Goal: Register for event/course

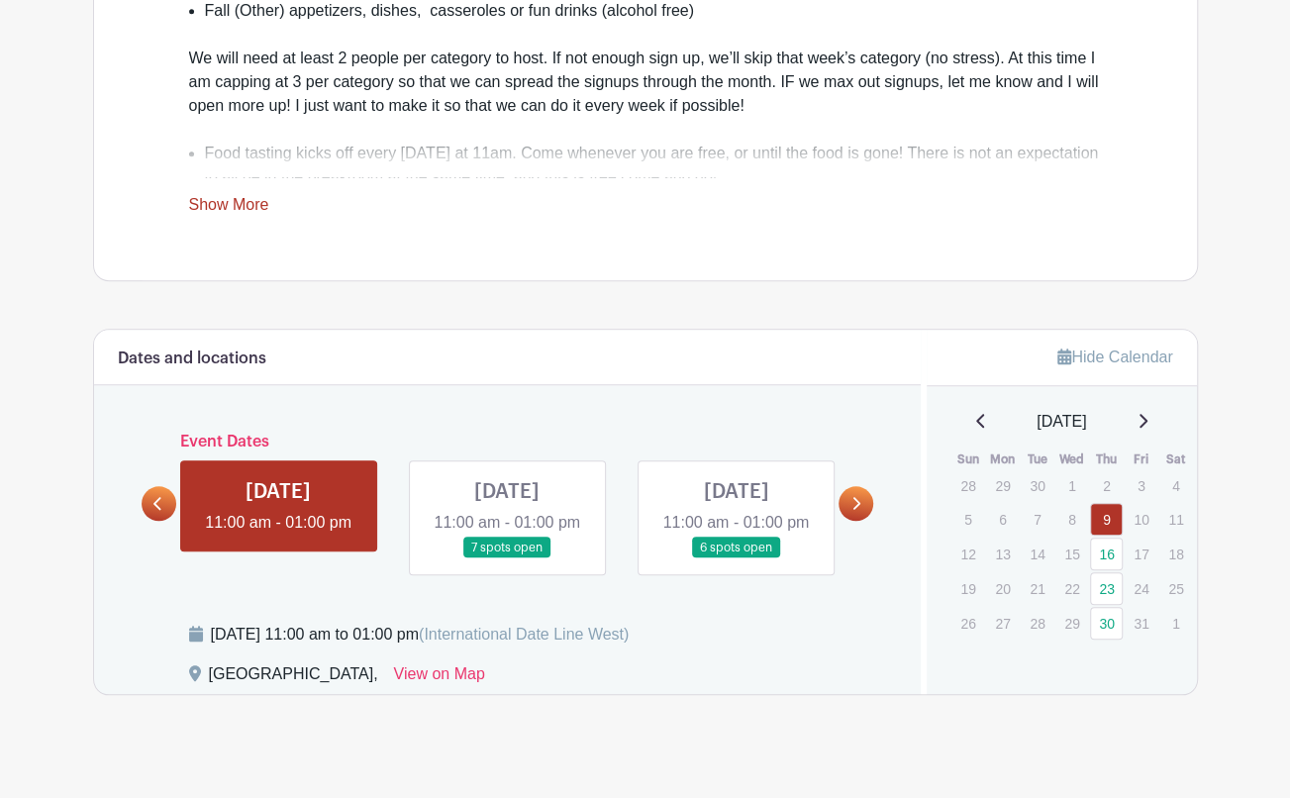
scroll to position [871, 0]
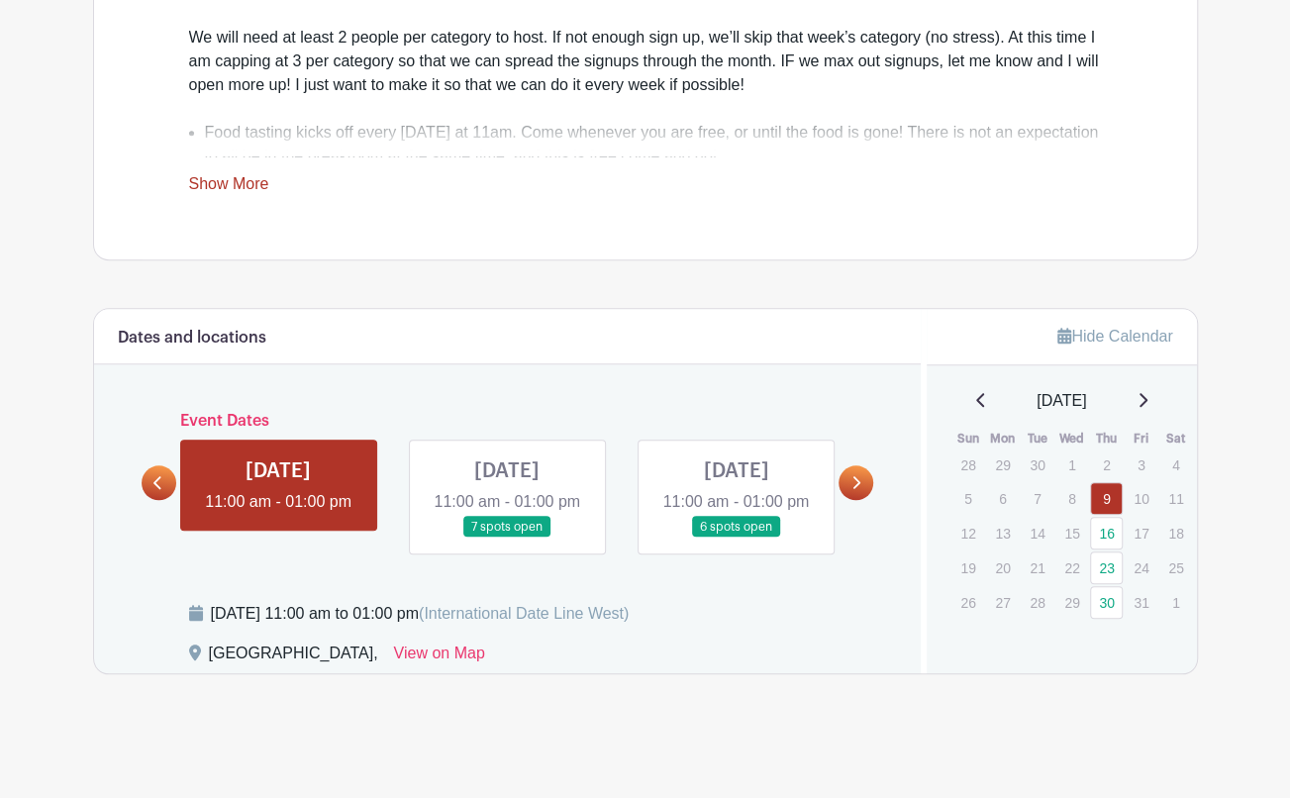
click at [856, 475] on icon at bounding box center [856, 482] width 9 height 15
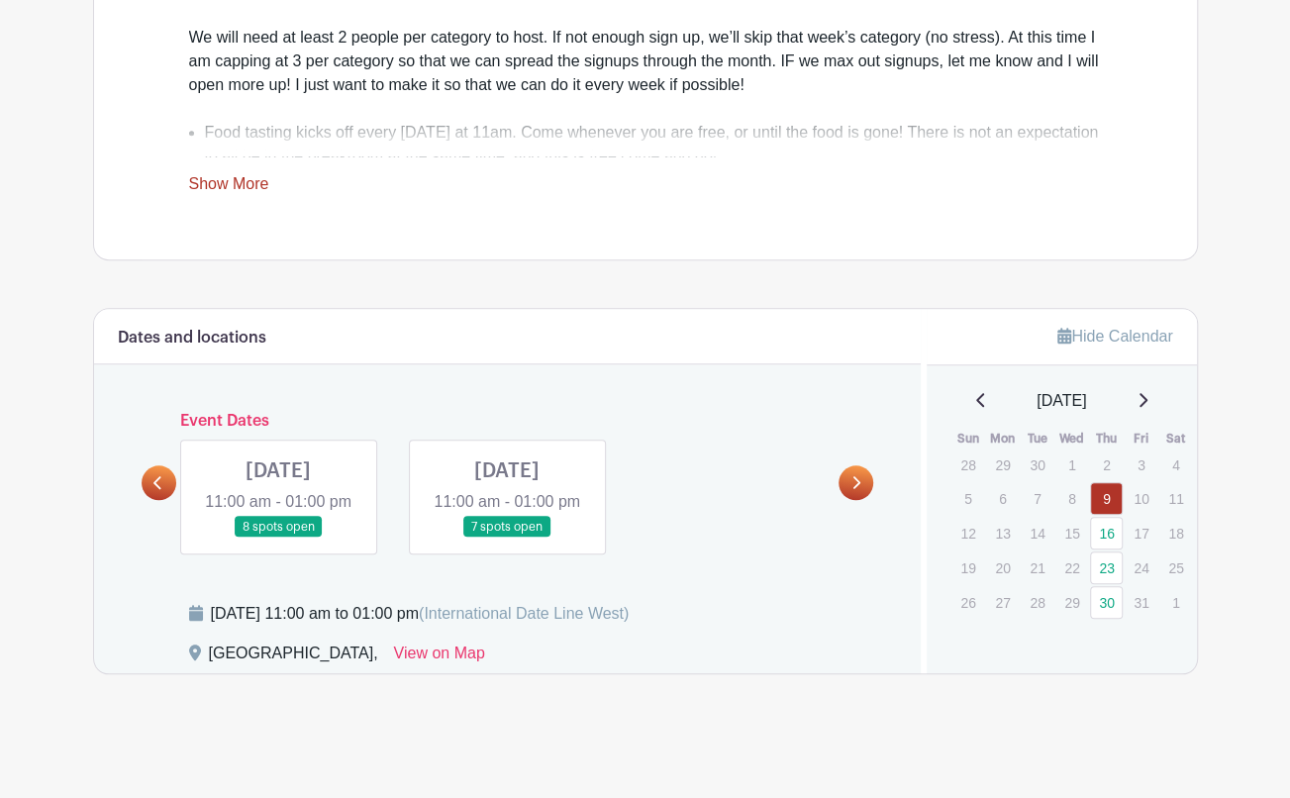
click at [156, 476] on link at bounding box center [159, 482] width 35 height 35
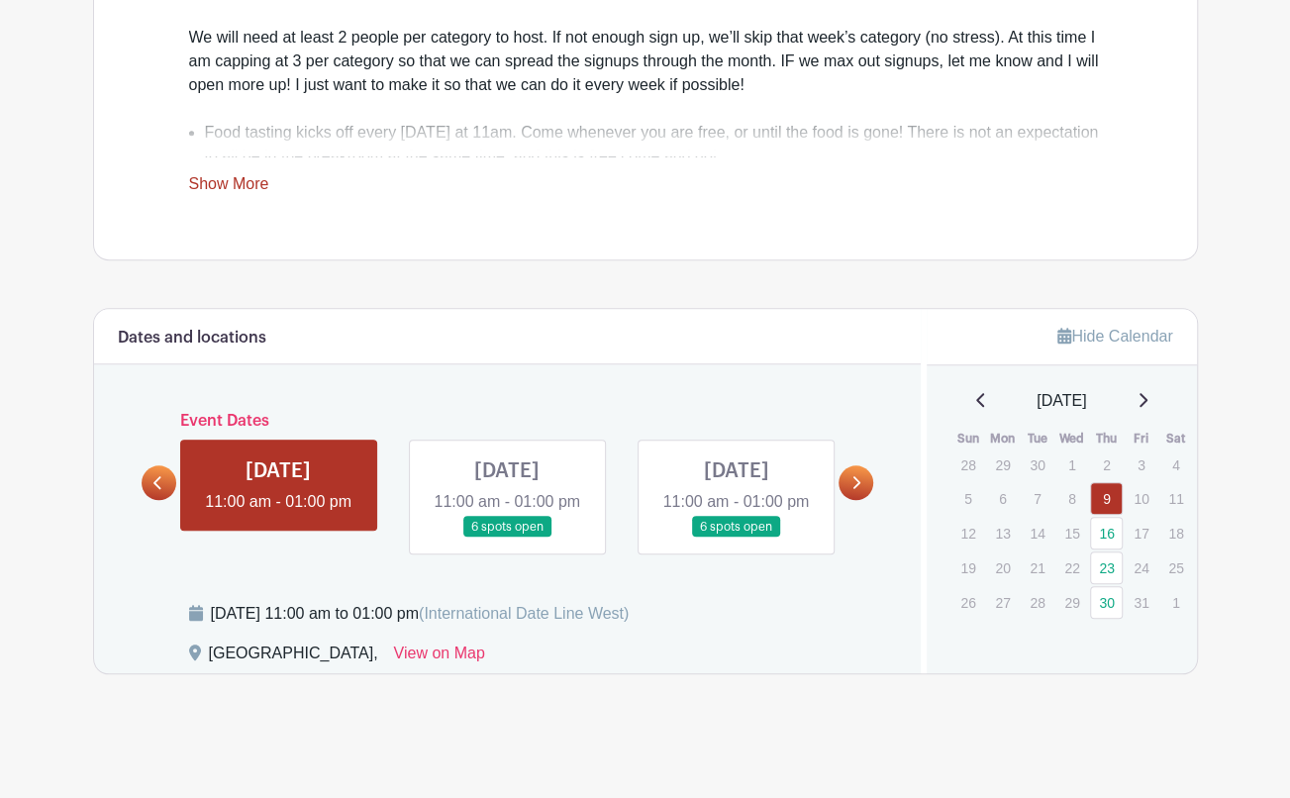
click at [507, 538] on link at bounding box center [507, 538] width 0 height 0
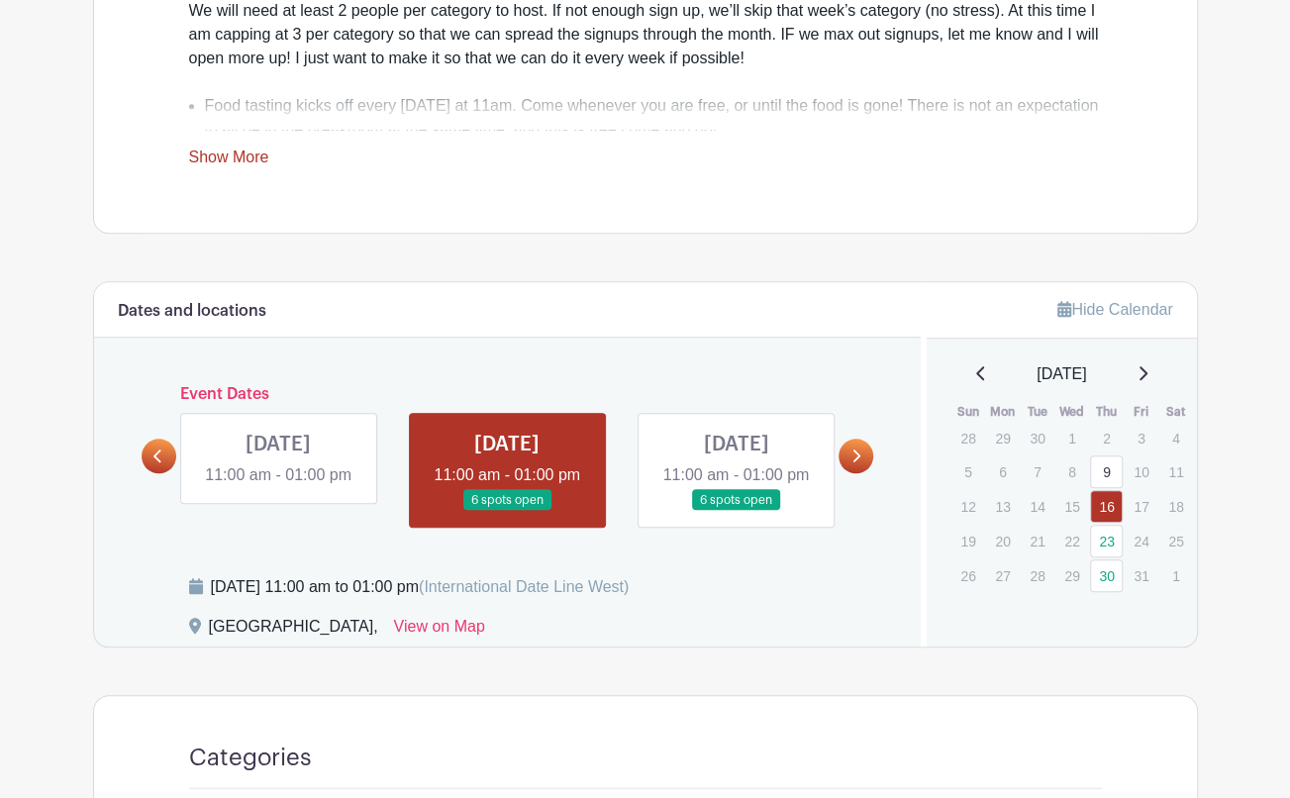
click at [507, 511] on link at bounding box center [507, 511] width 0 height 0
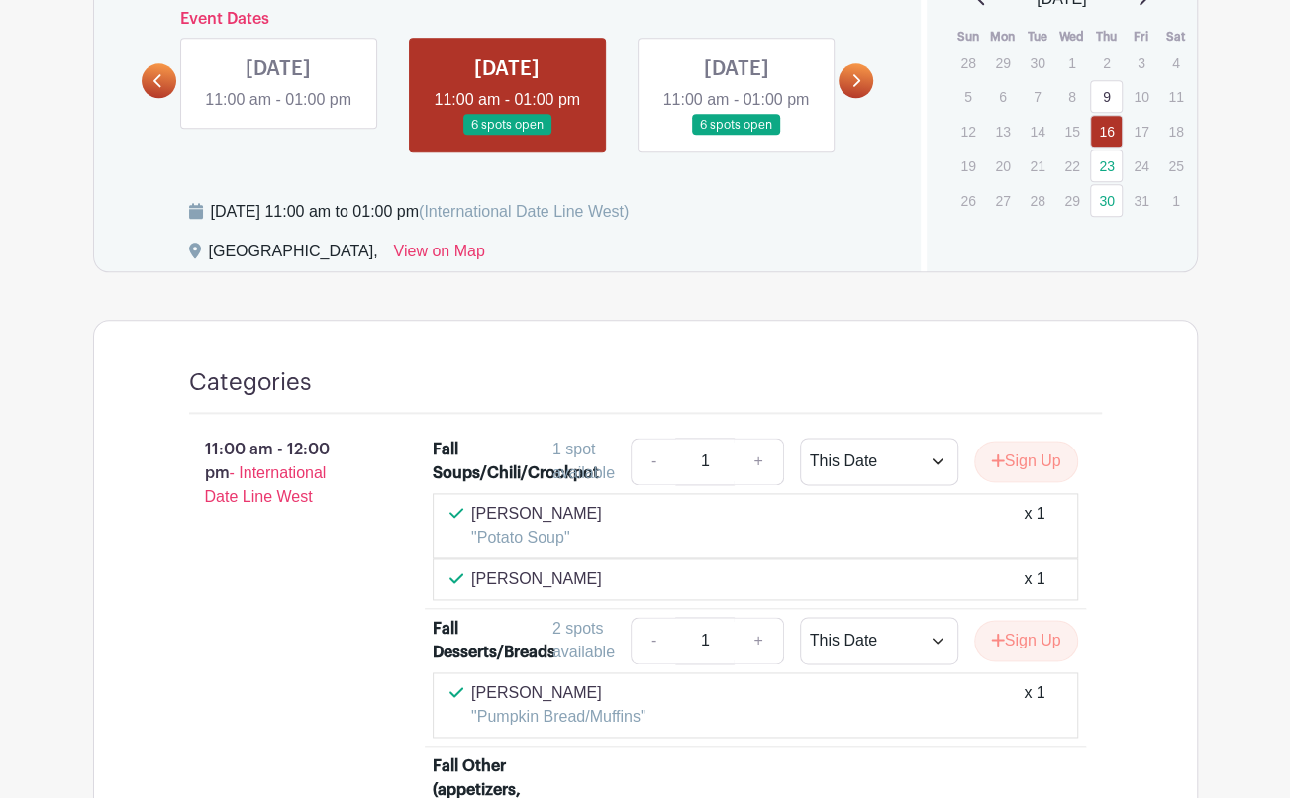
scroll to position [1246, 0]
click at [278, 113] on link at bounding box center [278, 113] width 0 height 0
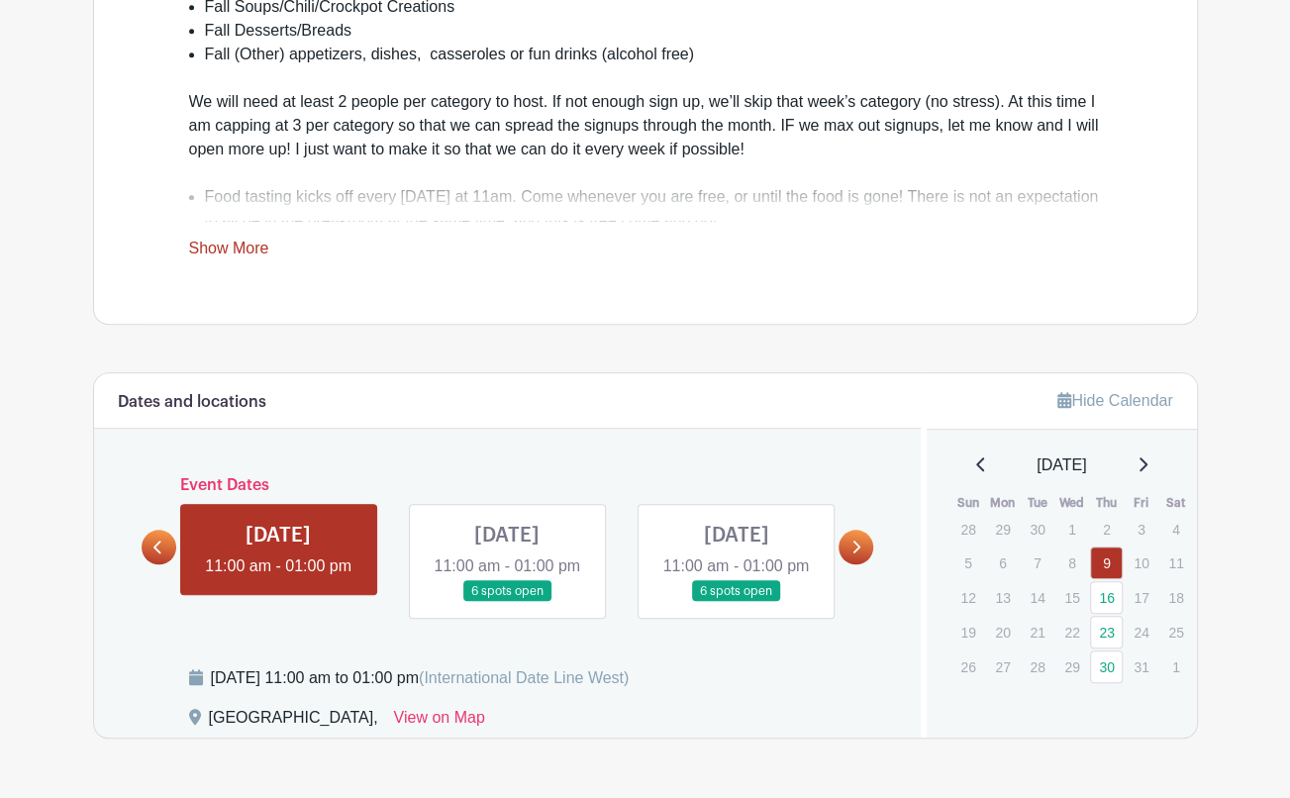
scroll to position [781, 0]
click at [507, 601] on link at bounding box center [507, 601] width 0 height 0
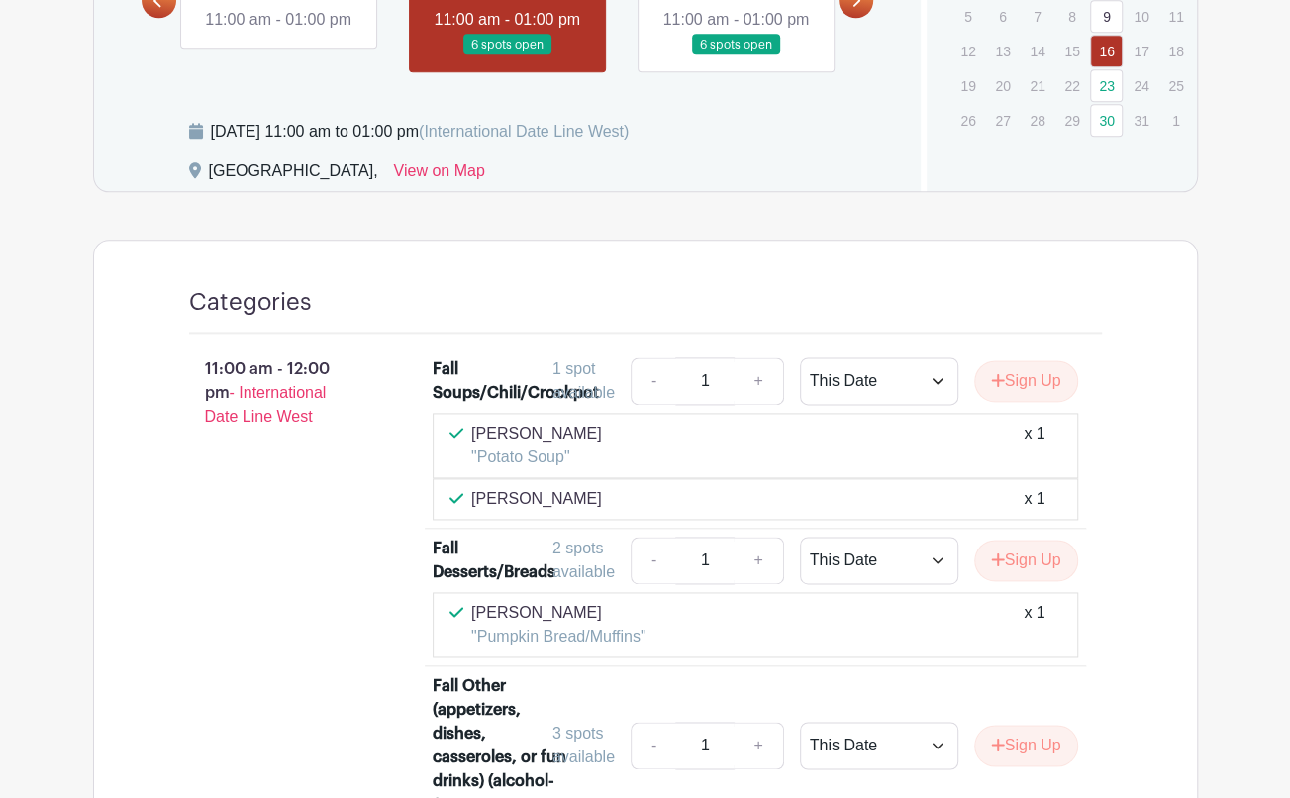
scroll to position [1303, 0]
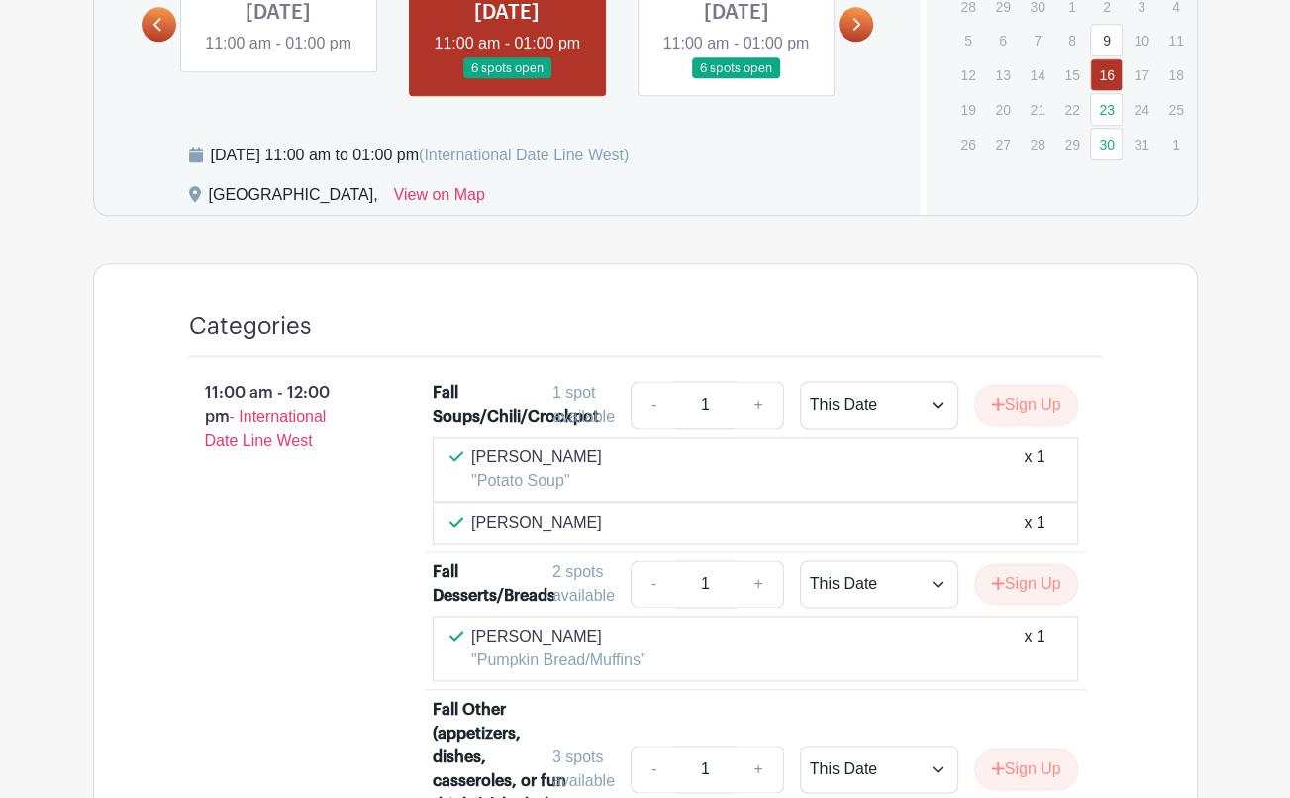
click at [736, 79] on link at bounding box center [736, 79] width 0 height 0
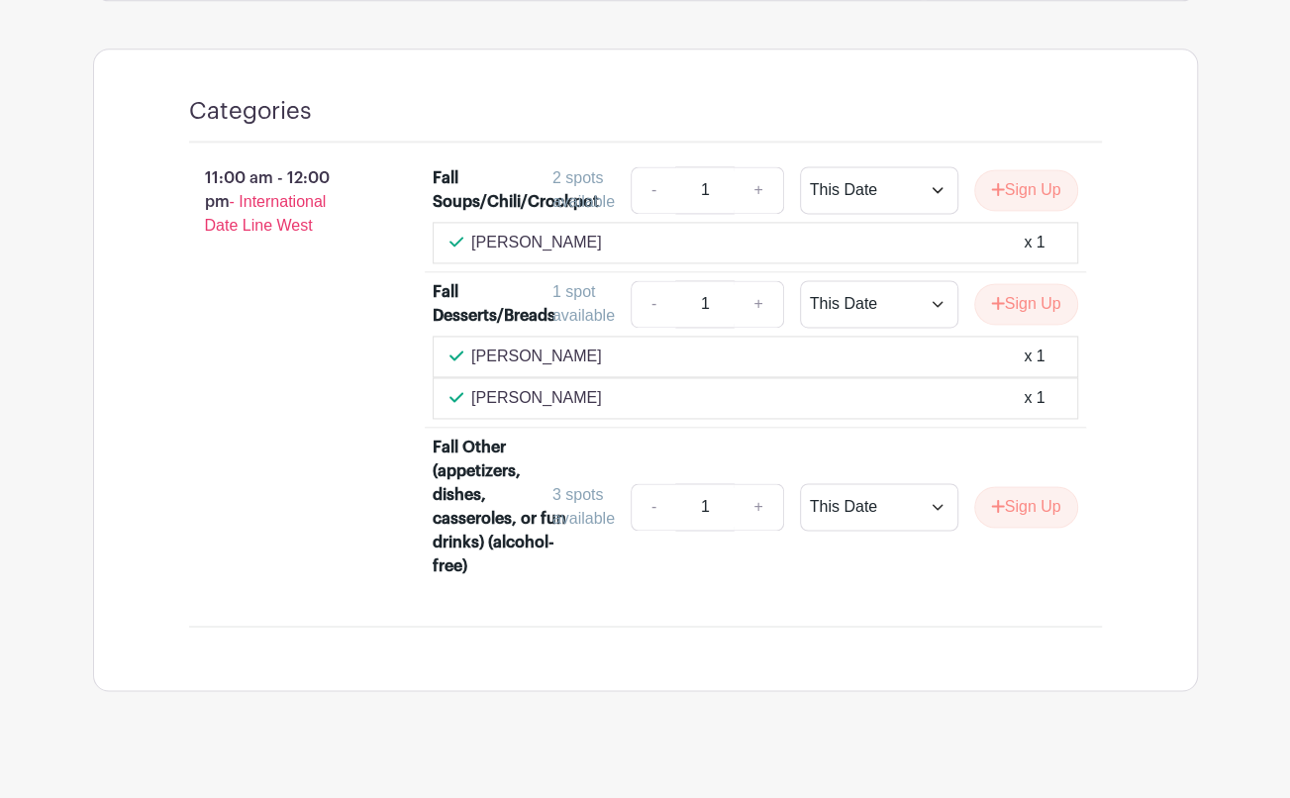
scroll to position [1521, 0]
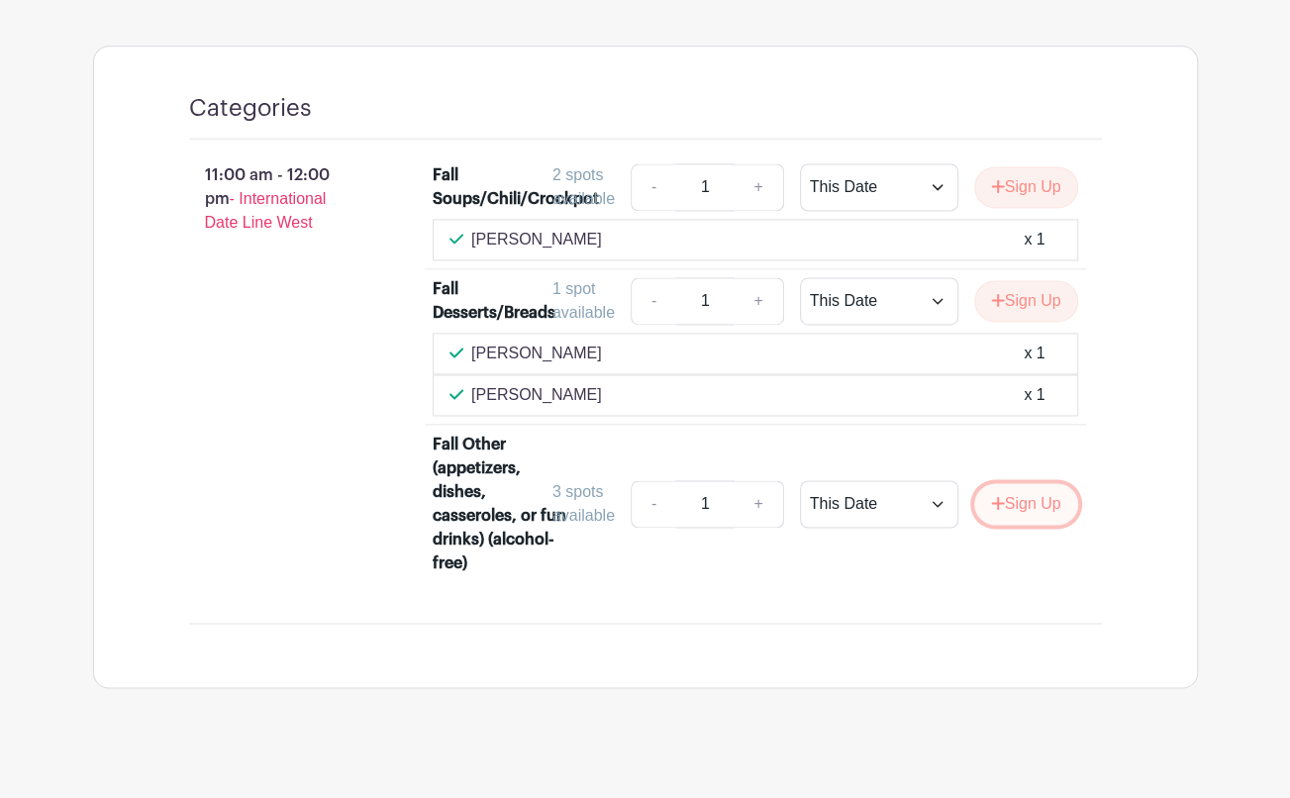
click at [1025, 525] on button "Sign Up" at bounding box center [1026, 504] width 104 height 42
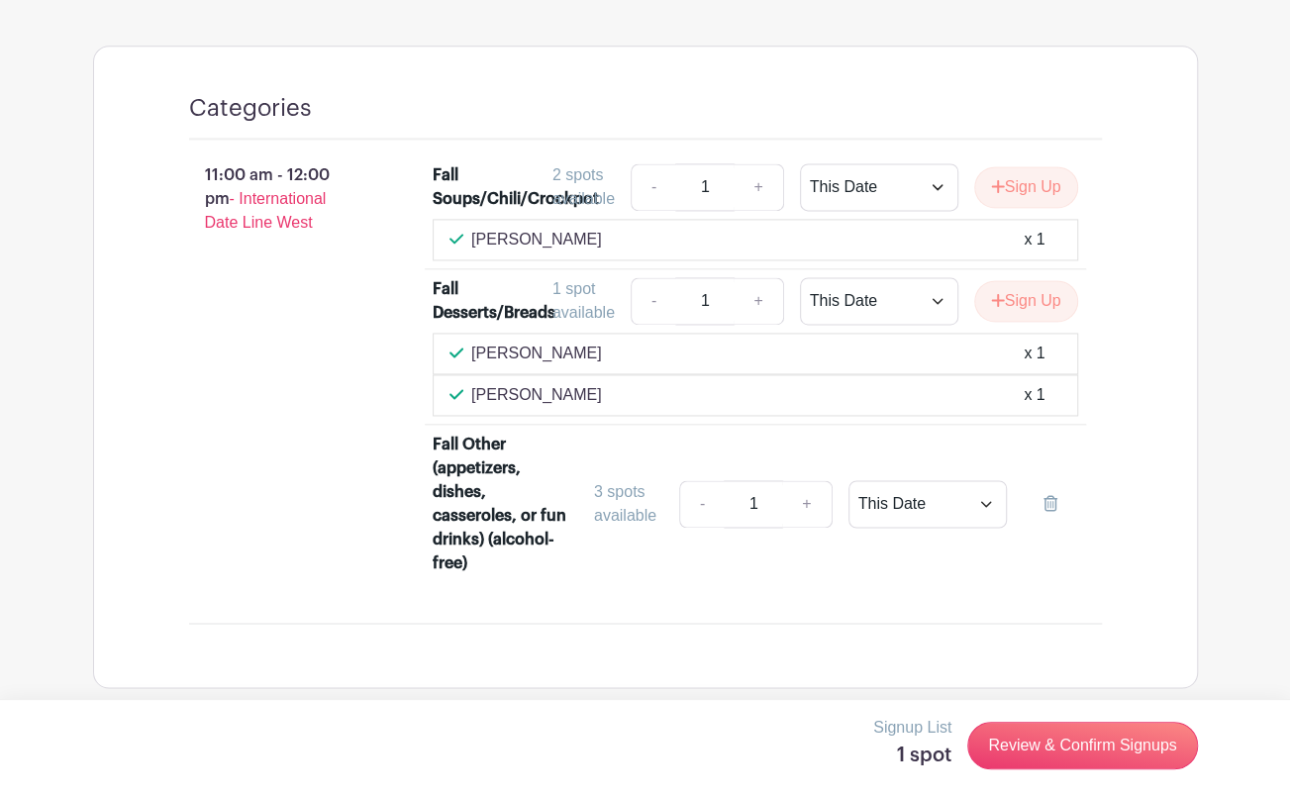
scroll to position [1561, 0]
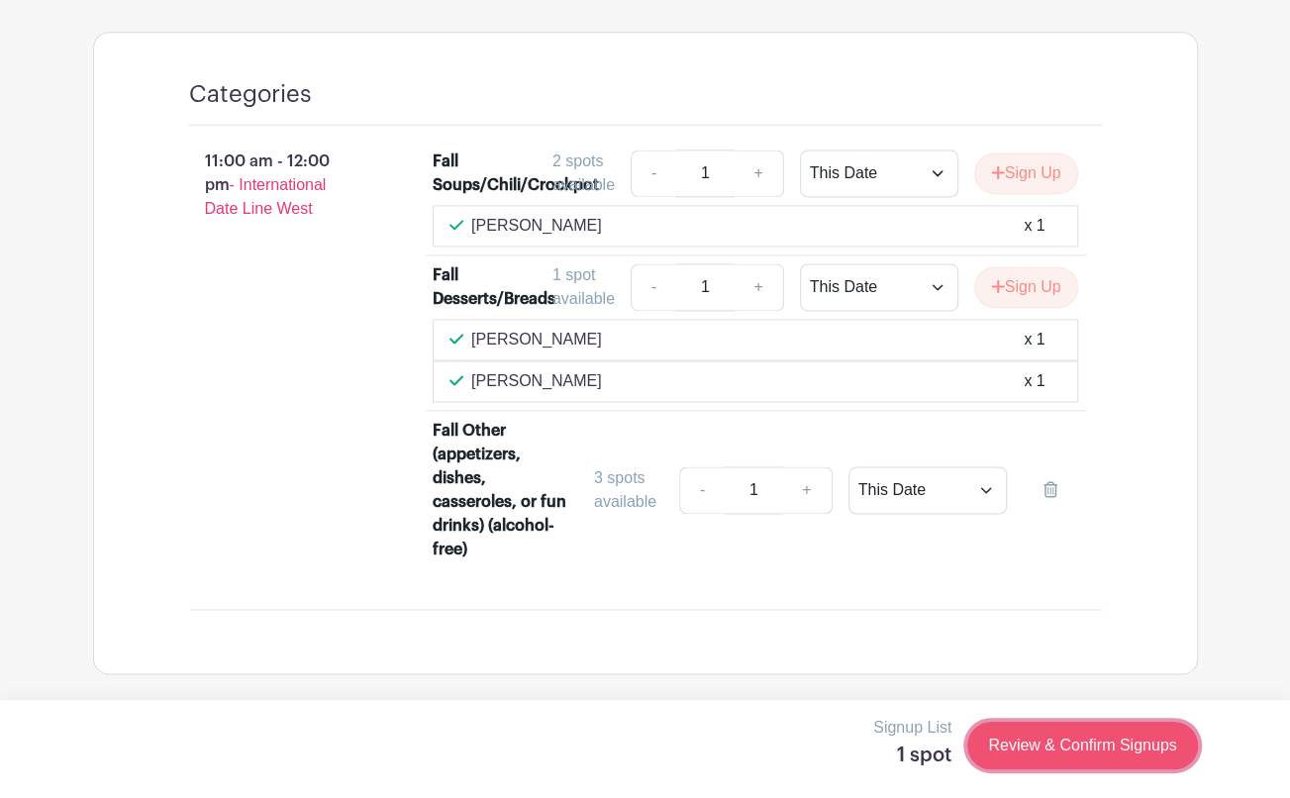
click at [1010, 746] on link "Review & Confirm Signups" at bounding box center [1083, 746] width 230 height 48
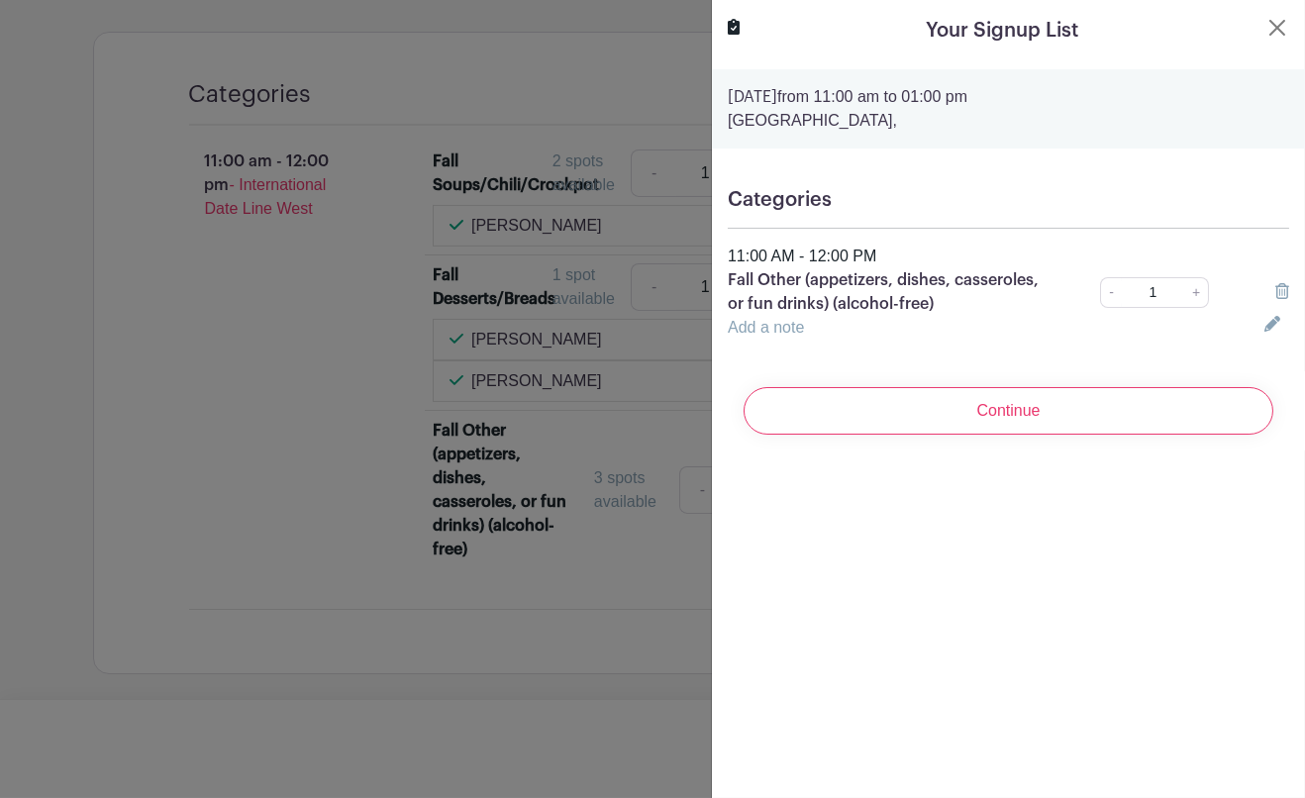
click at [794, 325] on link "Add a note" at bounding box center [766, 327] width 76 height 17
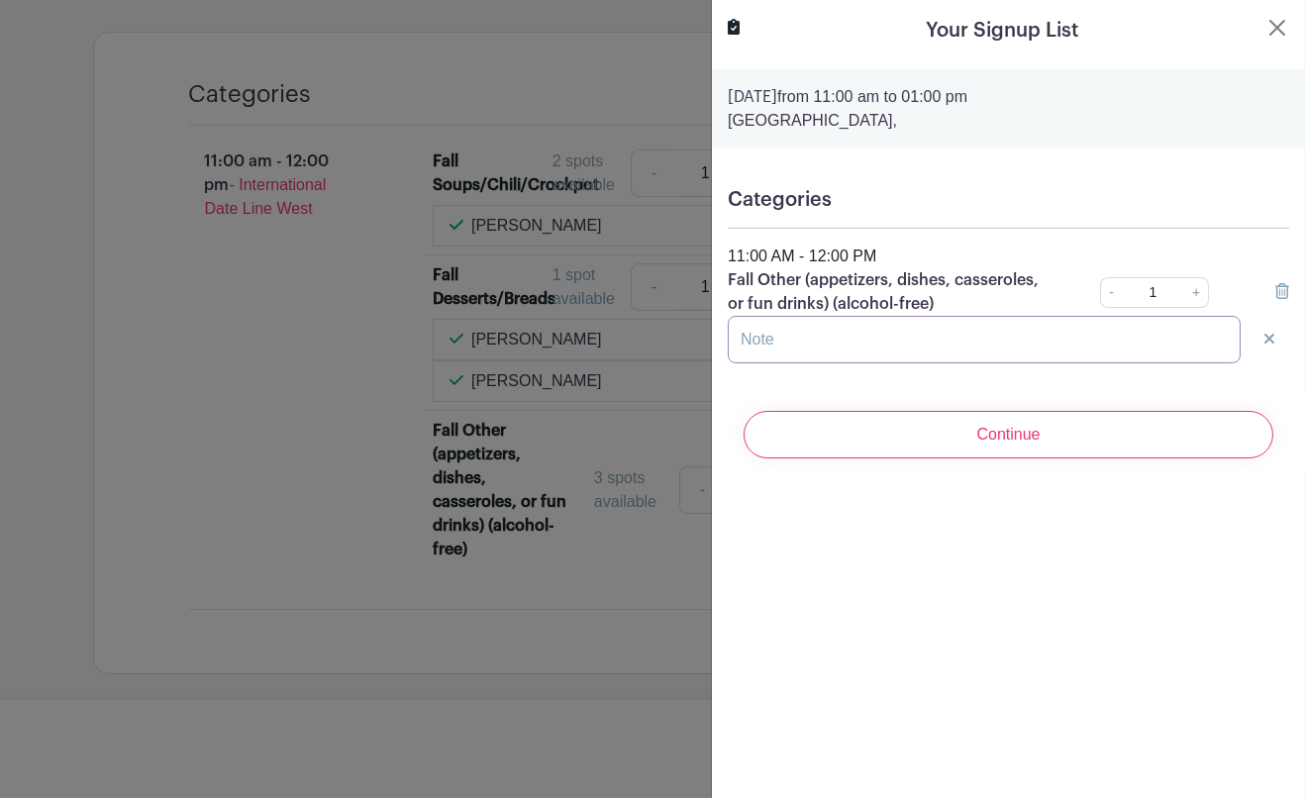
click at [790, 345] on input "text" at bounding box center [984, 340] width 513 height 48
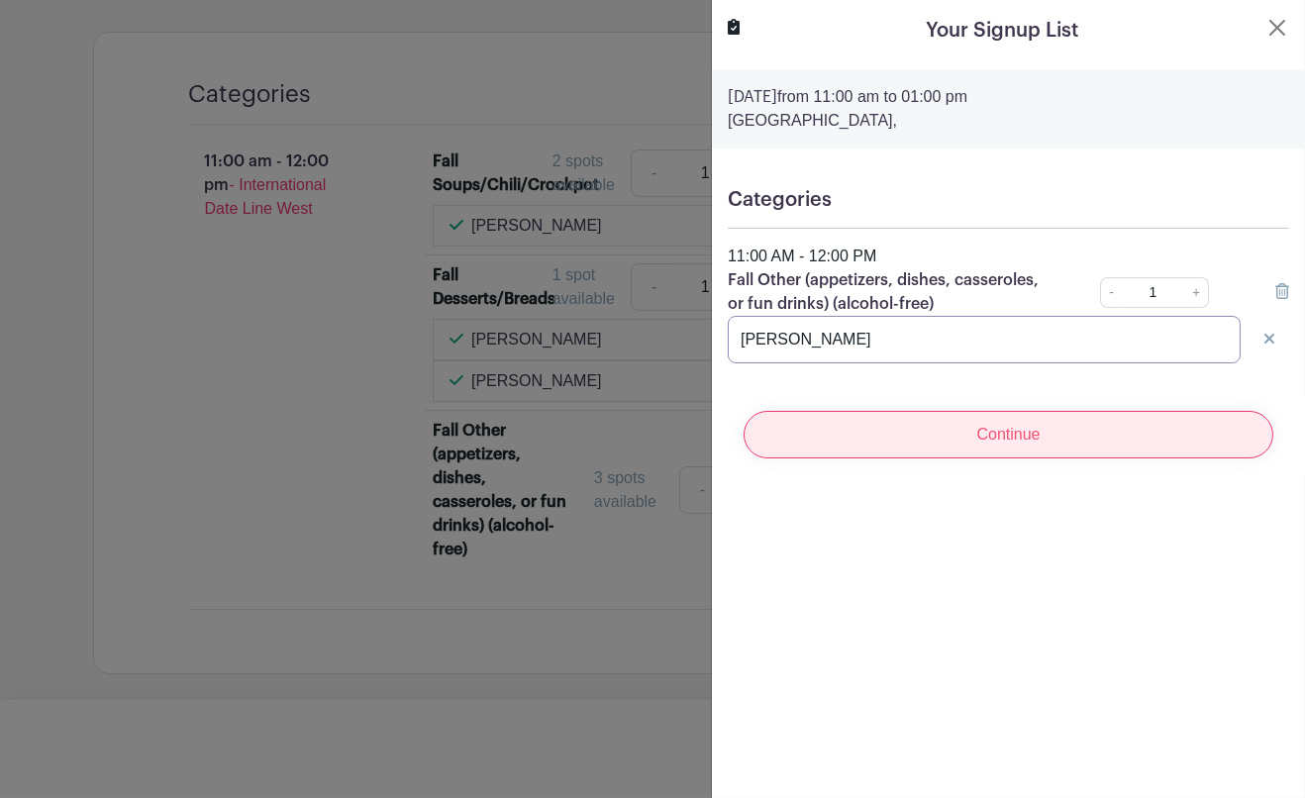
type input "[PERSON_NAME]"
click at [878, 443] on input "Continue" at bounding box center [1009, 435] width 530 height 48
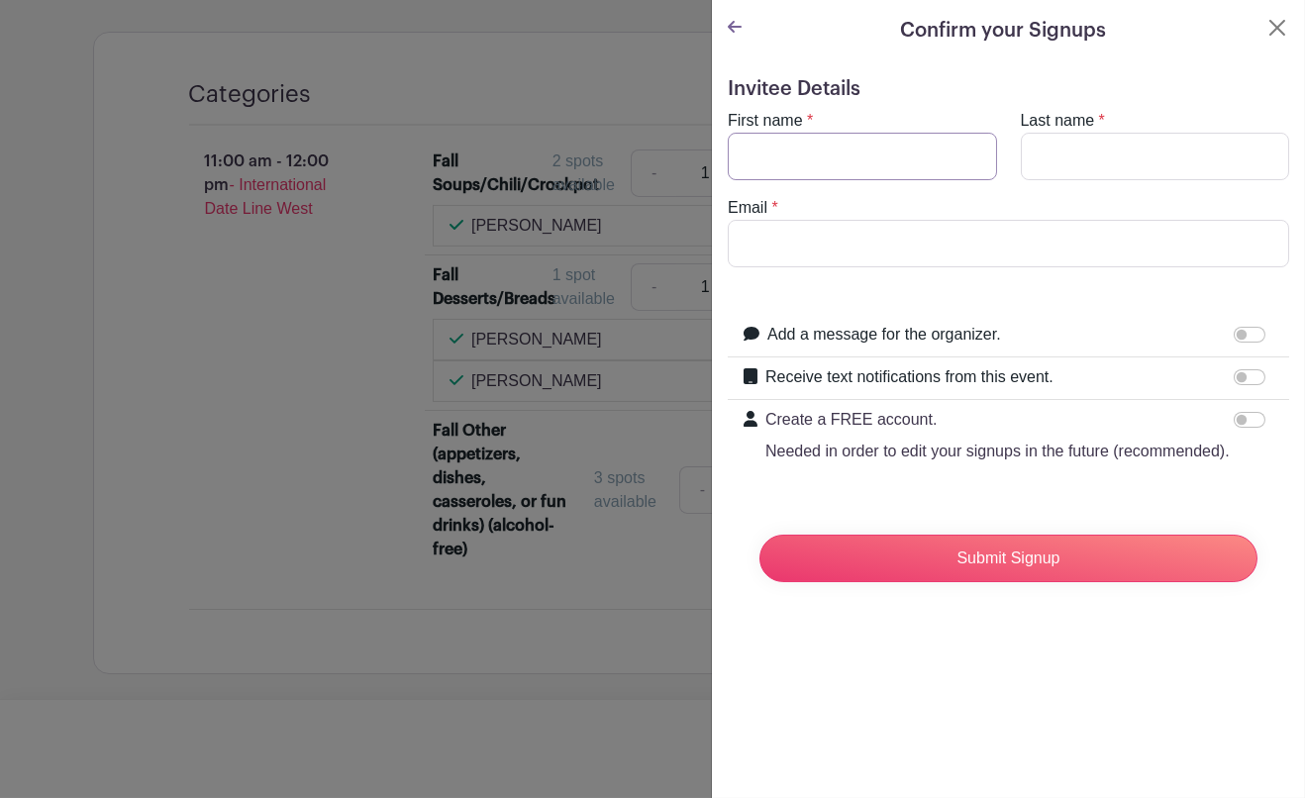
click at [888, 160] on input "First name" at bounding box center [862, 157] width 269 height 48
type input "[PERSON_NAME]"
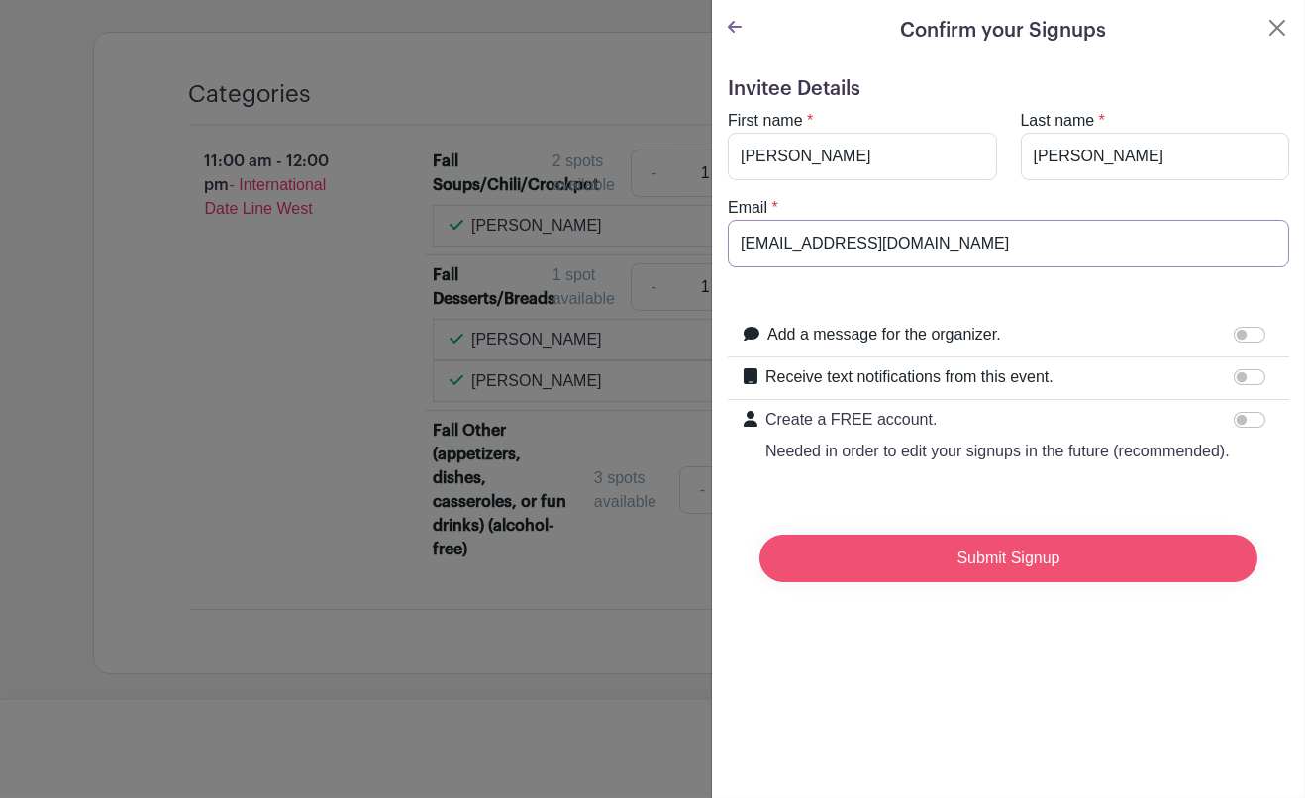
type input "[EMAIL_ADDRESS][DOMAIN_NAME]"
click at [1004, 576] on input "Submit Signup" at bounding box center [1009, 559] width 498 height 48
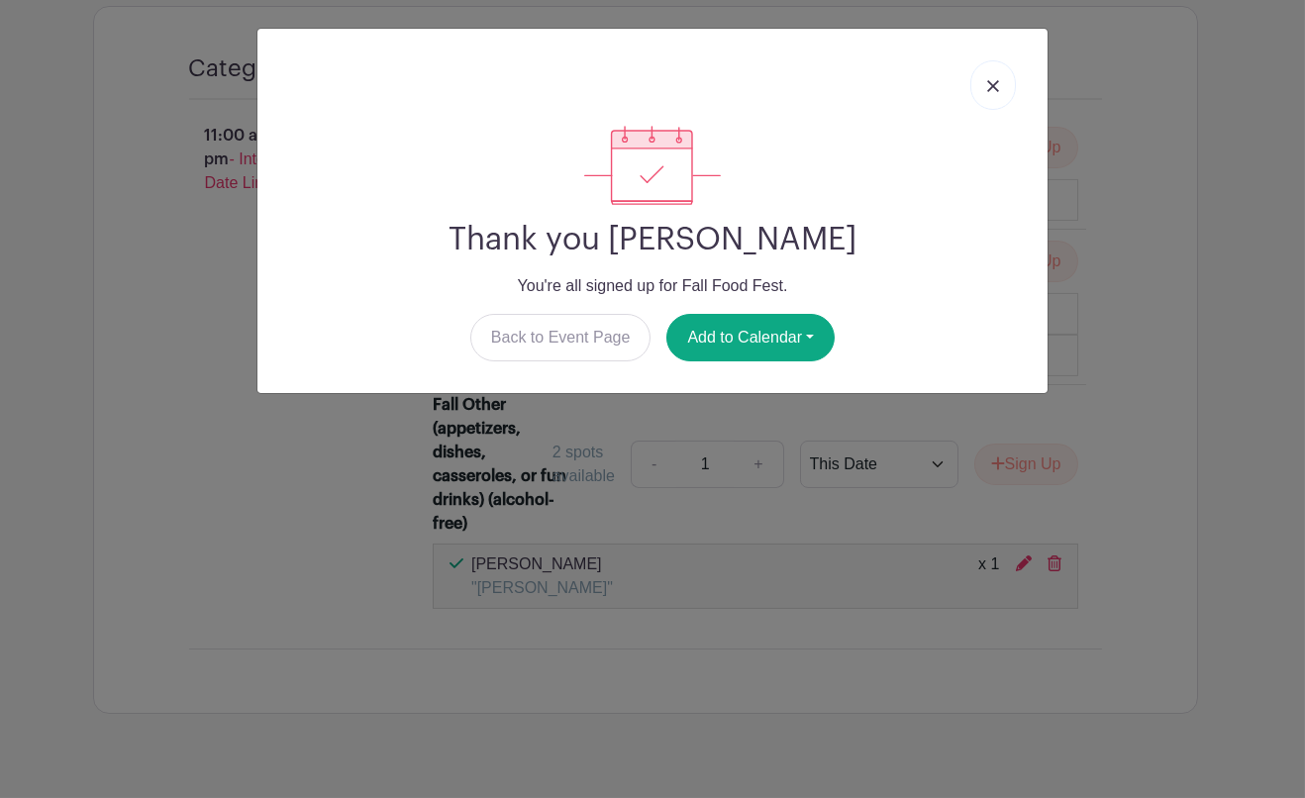
click at [991, 88] on img at bounding box center [993, 86] width 12 height 12
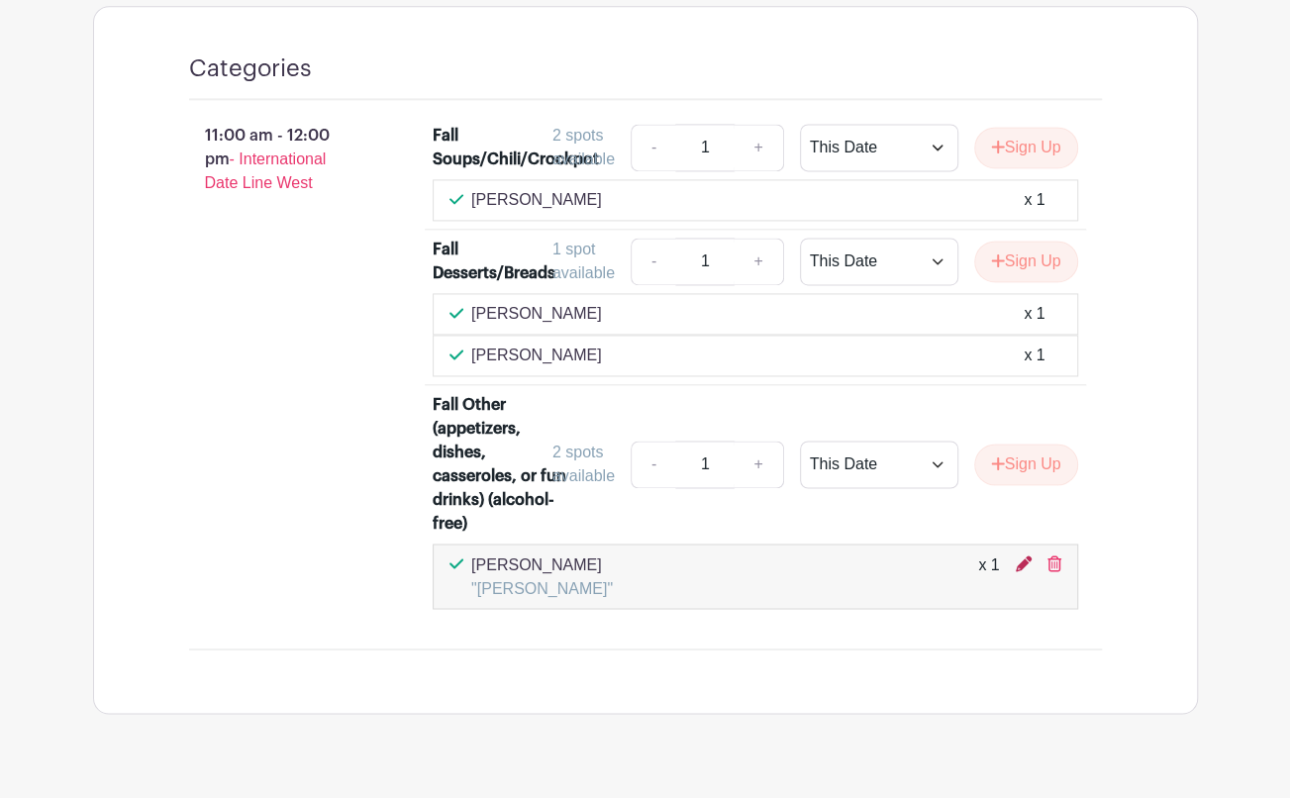
click at [1023, 571] on icon at bounding box center [1024, 564] width 16 height 16
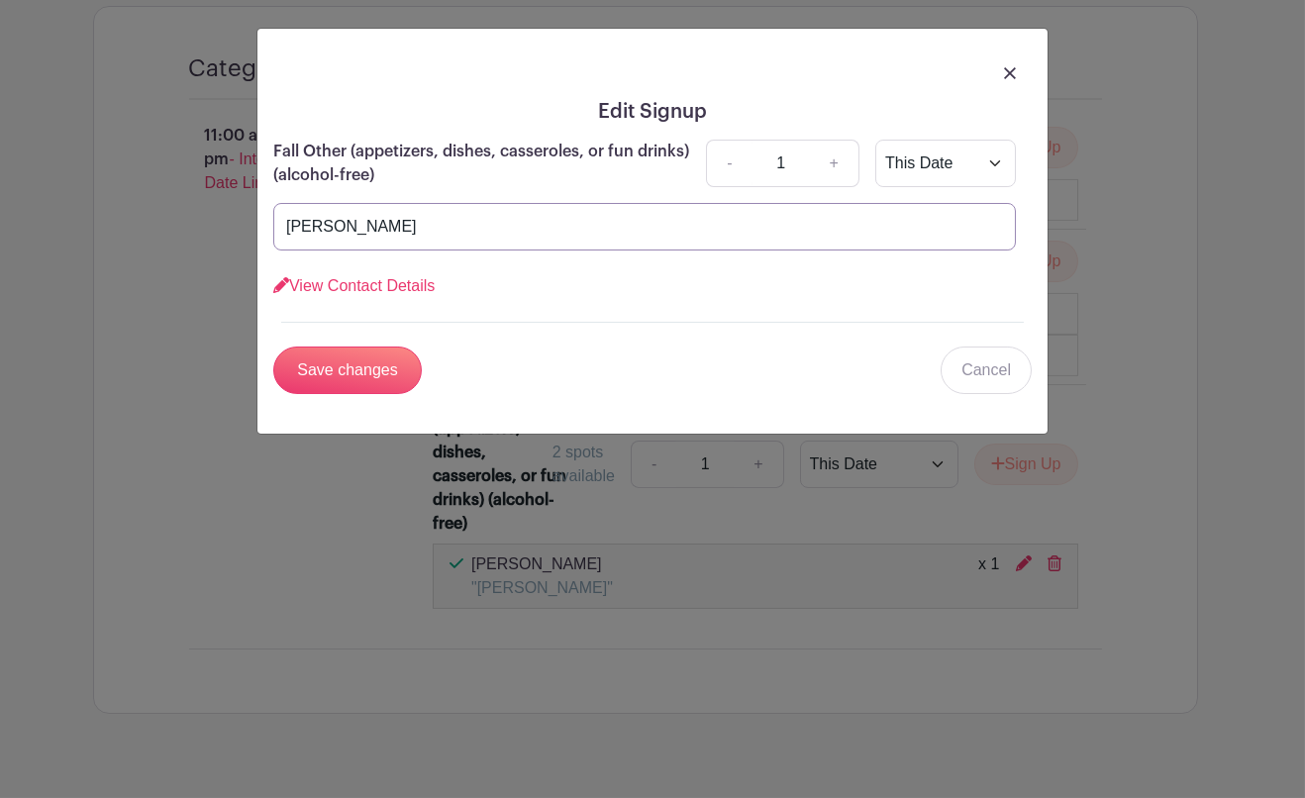
click at [555, 215] on input "[PERSON_NAME]" at bounding box center [644, 227] width 743 height 48
type input "Crockpot Spinach Dip"
click at [380, 360] on input "Save changes" at bounding box center [347, 371] width 149 height 48
